Goal: Information Seeking & Learning: Learn about a topic

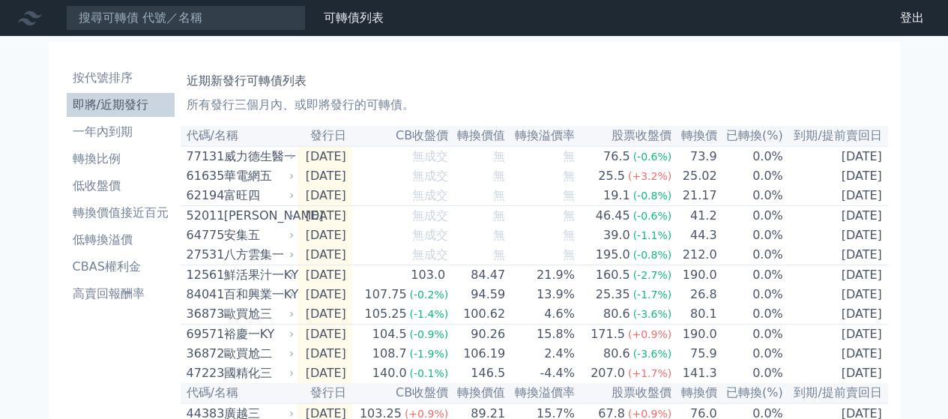
click at [490, 68] on div "近期新發行可轉債列表 所有發行三個月內、或即將發行的可轉債。" at bounding box center [534, 90] width 695 height 48
click at [494, 73] on h1 "近期新發行可轉債列表" at bounding box center [534, 81] width 695 height 18
click at [519, 70] on div "近期新發行可轉債列表 所有發行三個月內、或即將發行的可轉債。" at bounding box center [534, 90] width 695 height 48
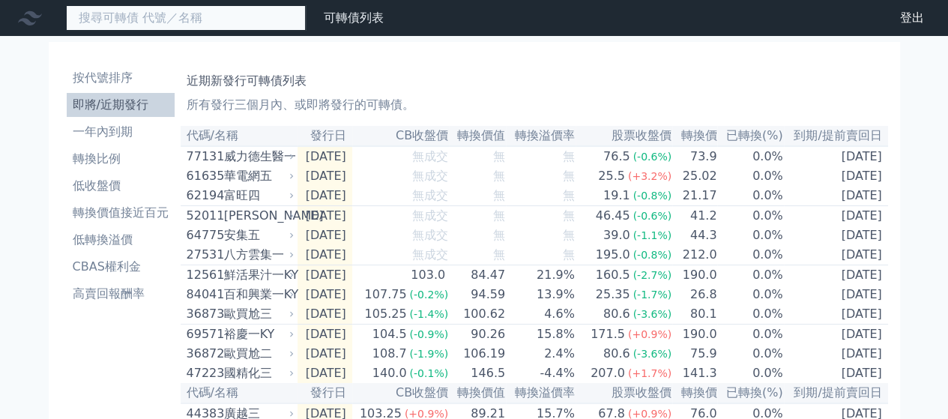
click at [196, 17] on input at bounding box center [186, 17] width 240 height 25
type input "1"
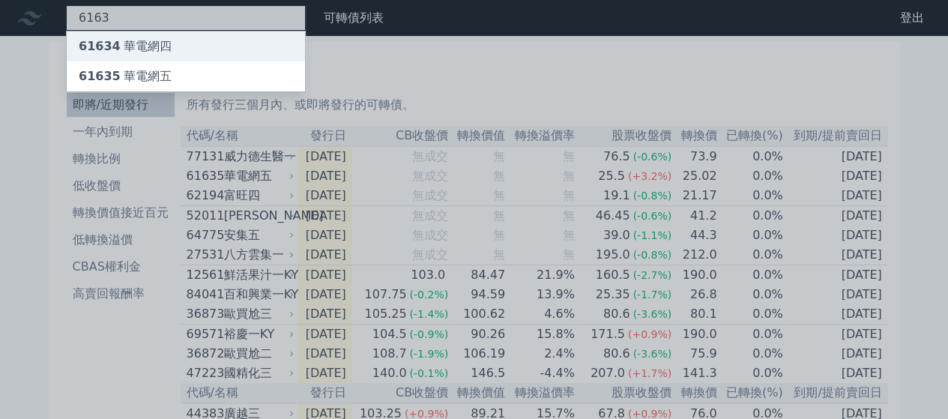
type input "6163"
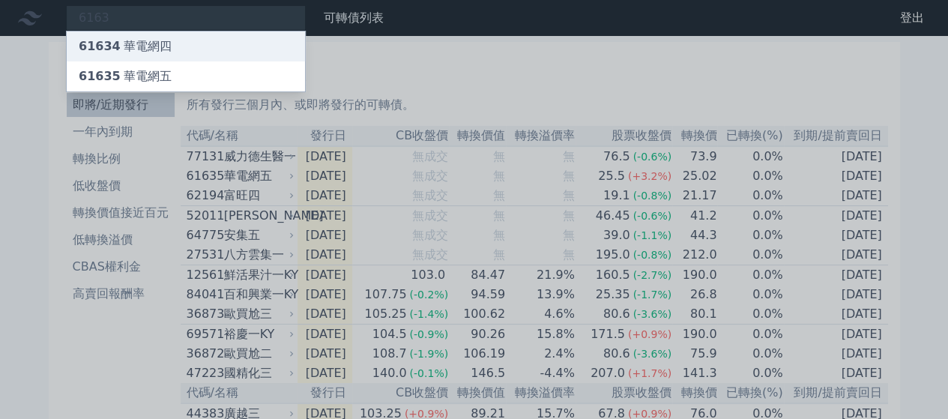
click at [172, 44] on div "61634 華電網四" at bounding box center [186, 46] width 238 height 30
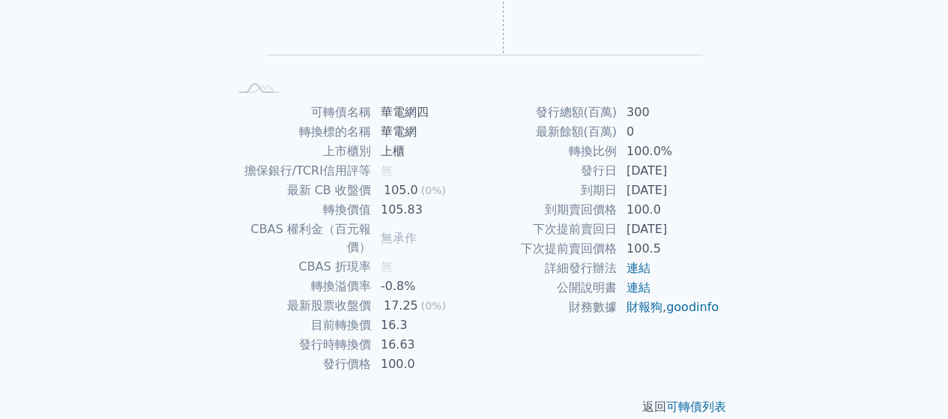
scroll to position [274, 0]
